Goal: Task Accomplishment & Management: Manage account settings

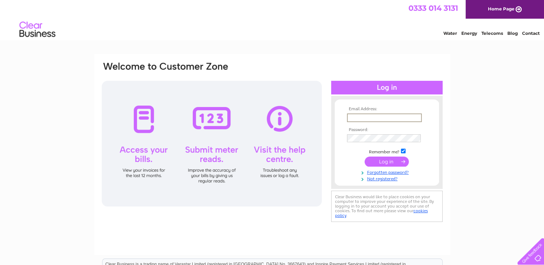
click at [349, 119] on input "text" at bounding box center [384, 118] width 75 height 9
type input "rjcurrieltd@outlook.com"
click at [401, 160] on input "submit" at bounding box center [387, 161] width 44 height 10
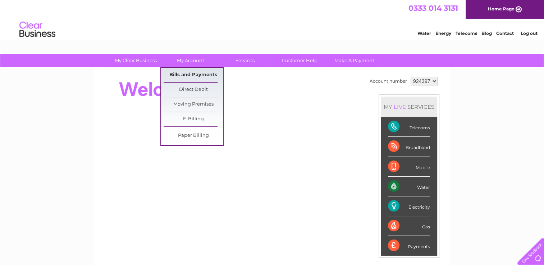
click at [190, 75] on link "Bills and Payments" at bounding box center [193, 75] width 59 height 14
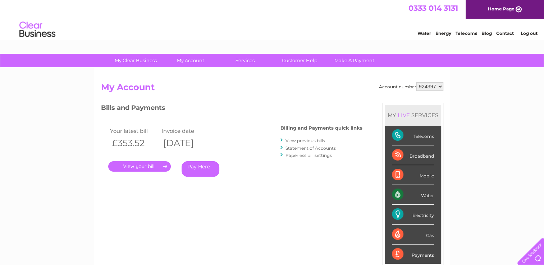
click at [151, 163] on link "." at bounding box center [139, 166] width 63 height 10
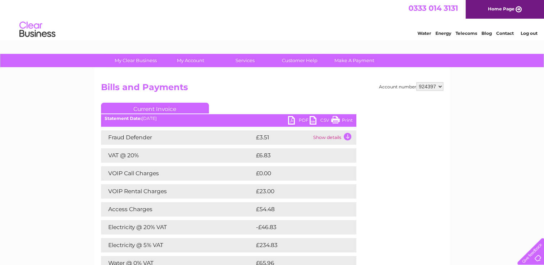
click at [292, 121] on link "PDF" at bounding box center [299, 121] width 22 height 10
